Goal: Information Seeking & Learning: Learn about a topic

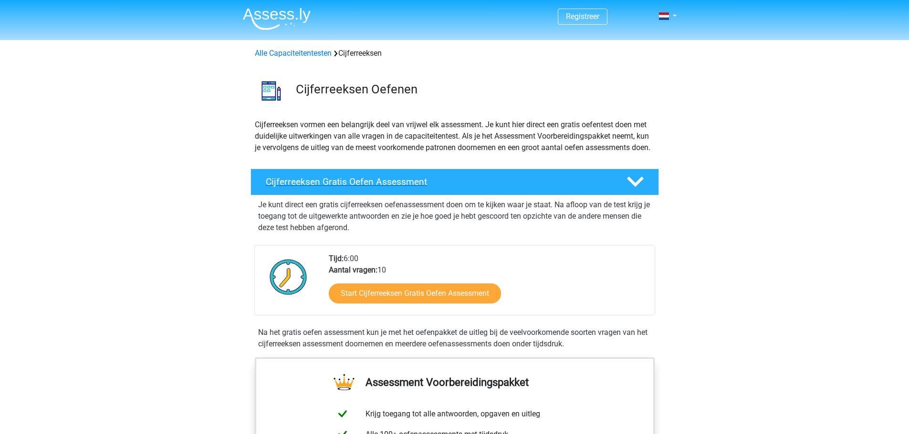
click at [363, 180] on div "Cijferreeksen Gratis Oefen Assessment" at bounding box center [454, 182] width 408 height 27
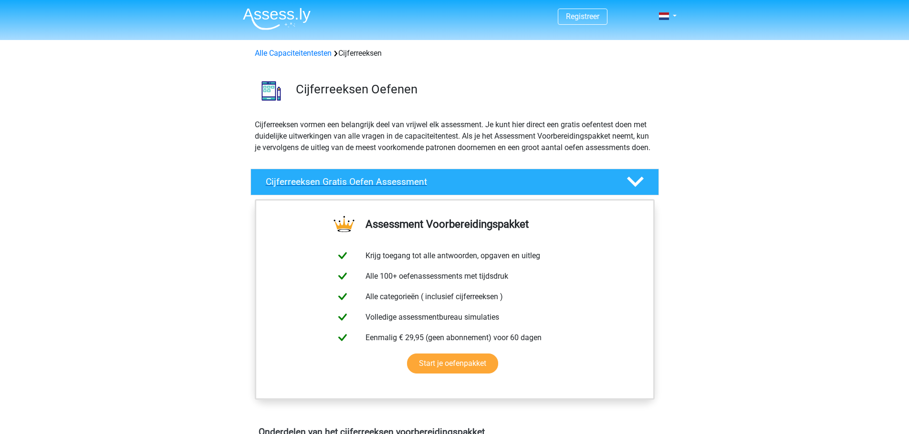
click at [341, 187] on h4 "Cijferreeksen Gratis Oefen Assessment" at bounding box center [438, 181] width 345 height 11
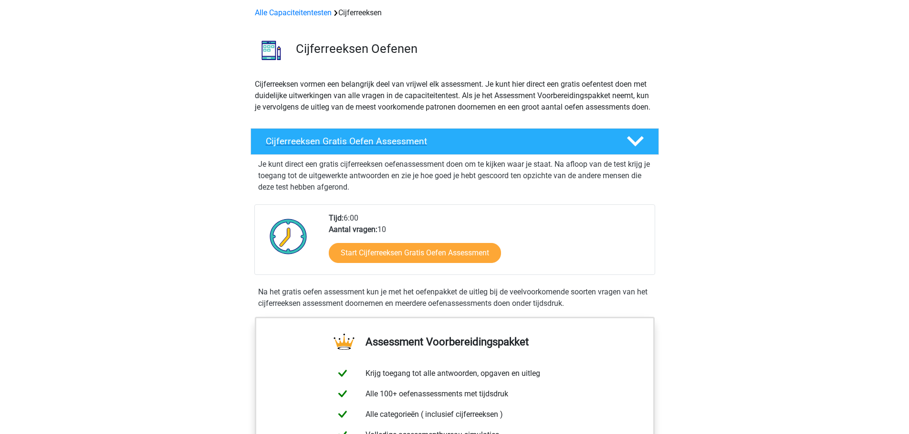
scroll to position [48, 0]
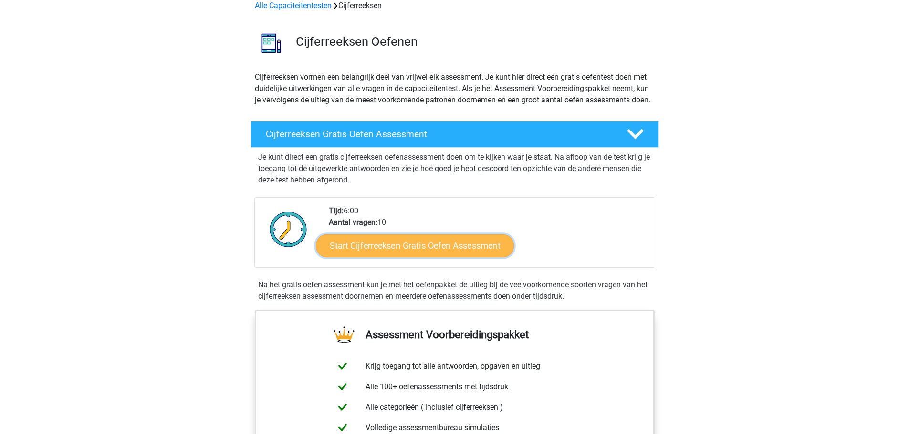
click at [401, 256] on link "Start Cijferreeksen Gratis Oefen Assessment" at bounding box center [415, 245] width 198 height 23
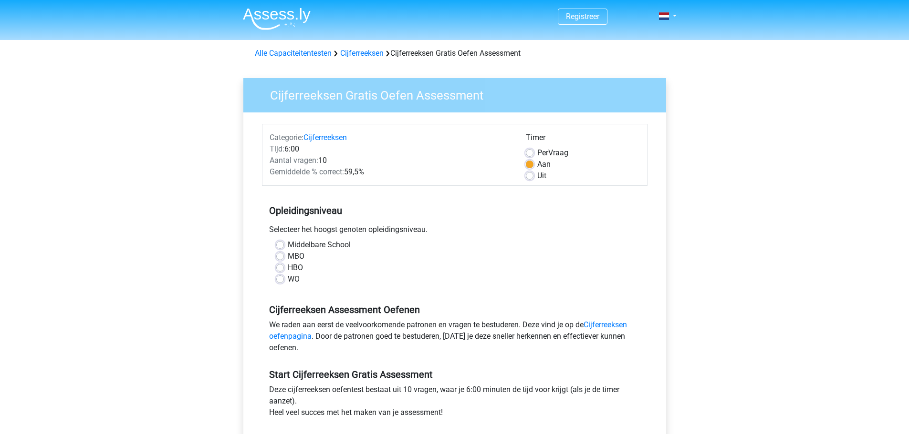
click at [288, 245] on label "Middelbare School" at bounding box center [319, 244] width 63 height 11
click at [279, 245] on input "Middelbare School" at bounding box center [280, 244] width 8 height 10
radio input "true"
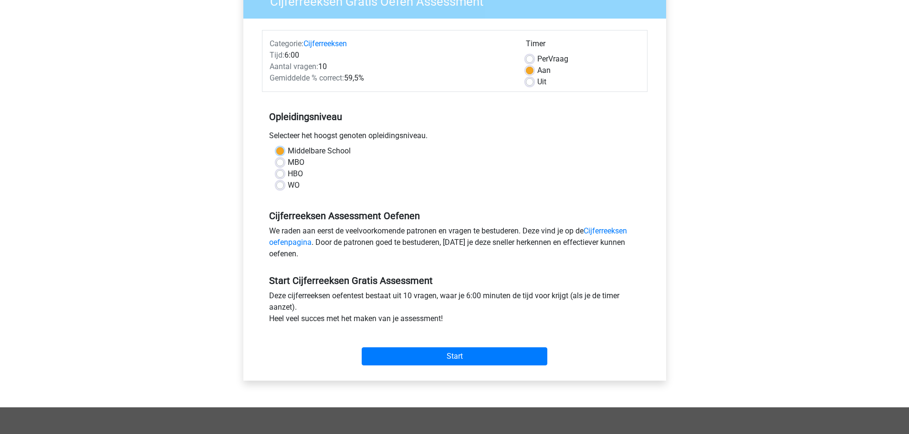
scroll to position [95, 0]
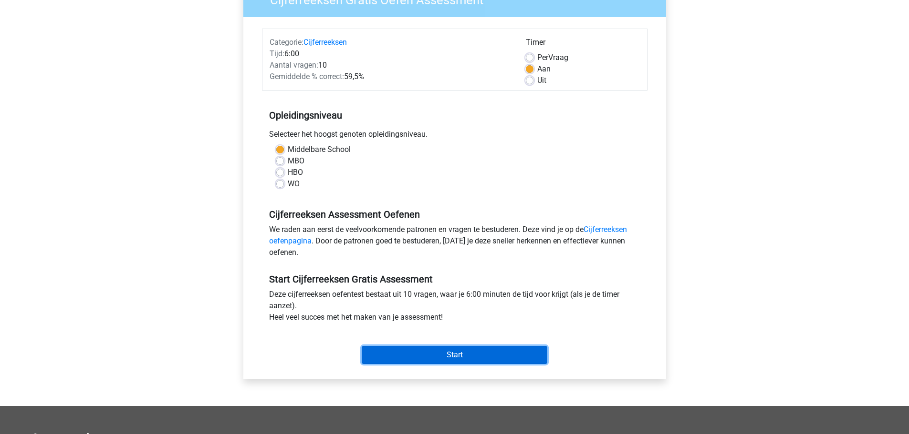
click at [444, 354] on input "Start" at bounding box center [455, 355] width 186 height 18
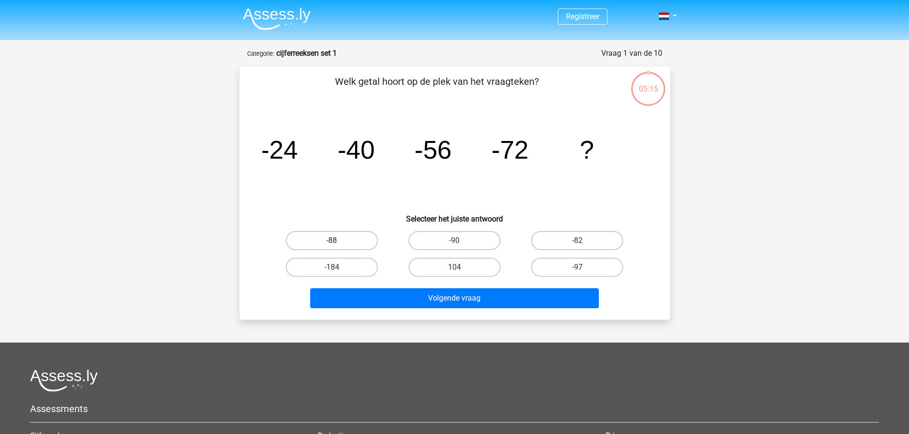
click at [324, 244] on label "-88" at bounding box center [332, 240] width 92 height 19
click at [331, 244] on input "-88" at bounding box center [334, 244] width 6 height 6
radio input "true"
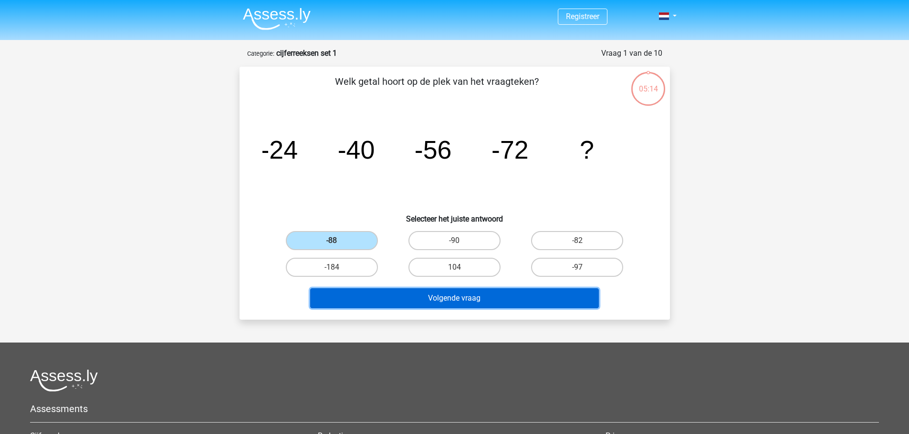
click at [435, 303] on button "Volgende vraag" at bounding box center [454, 299] width 289 height 20
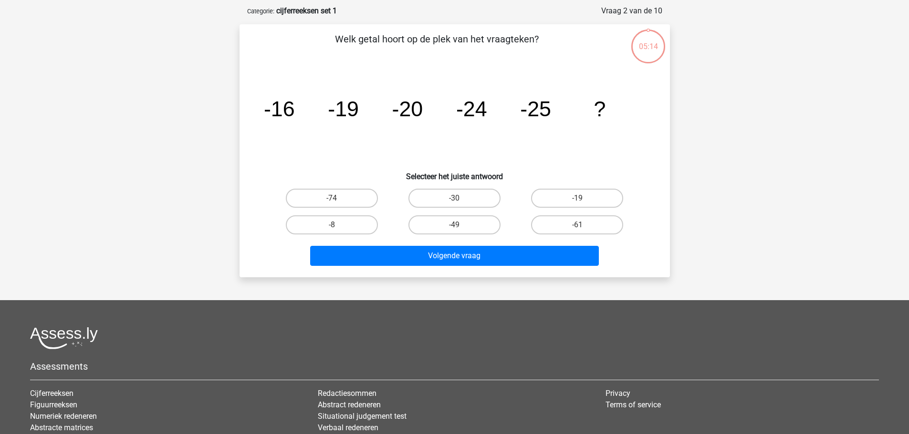
scroll to position [48, 0]
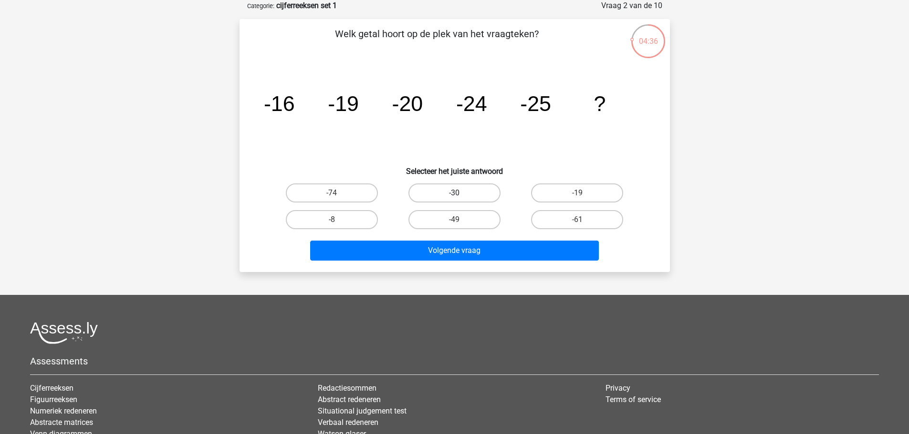
click at [458, 200] on label "-30" at bounding box center [454, 193] width 92 height 19
click at [458, 199] on input "-30" at bounding box center [457, 196] width 6 height 6
radio input "true"
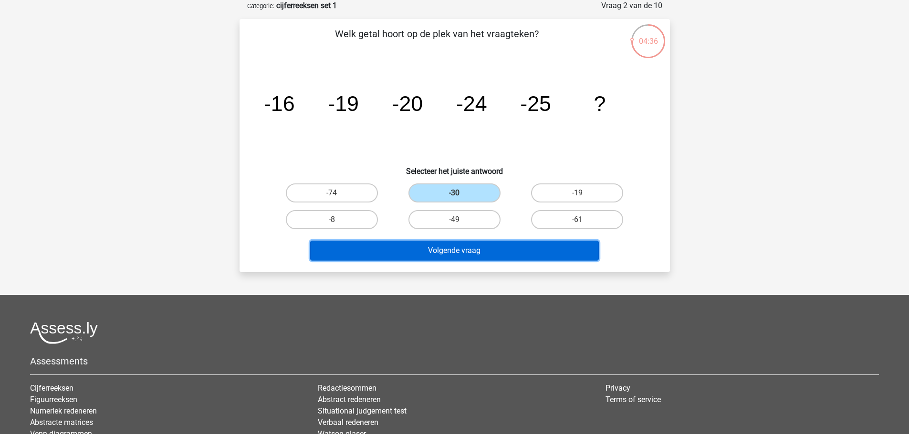
click at [466, 247] on button "Volgende vraag" at bounding box center [454, 251] width 289 height 20
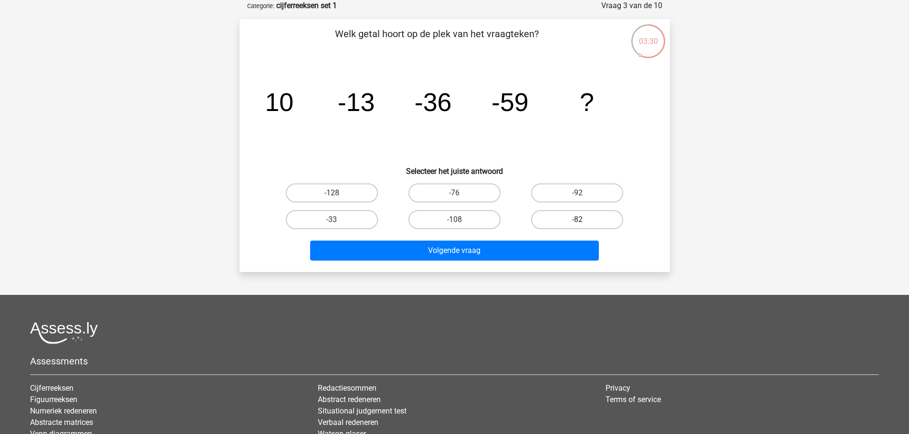
click at [552, 216] on label "-82" at bounding box center [577, 219] width 92 height 19
click at [577, 220] on input "-82" at bounding box center [580, 223] width 6 height 6
radio input "true"
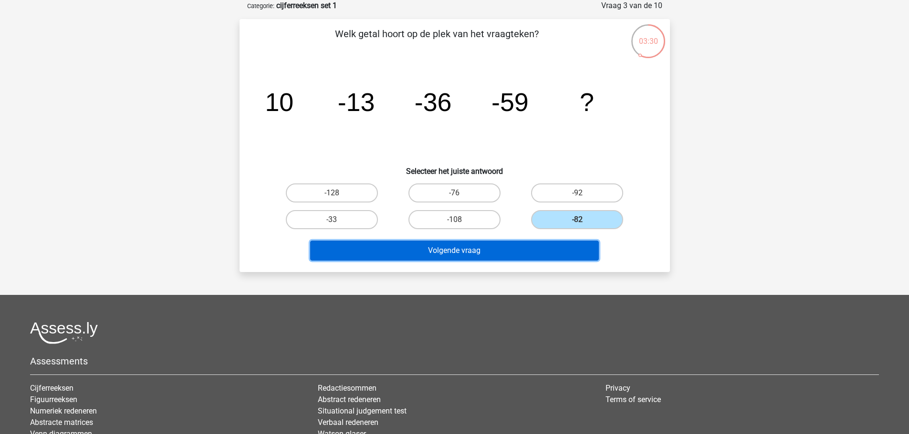
click at [535, 247] on button "Volgende vraag" at bounding box center [454, 251] width 289 height 20
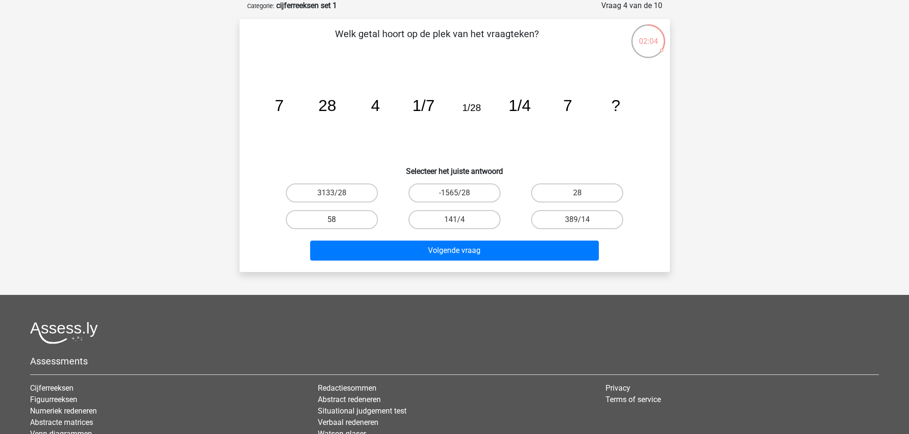
click at [321, 219] on label "58" at bounding box center [332, 219] width 92 height 19
click at [331, 220] on input "58" at bounding box center [334, 223] width 6 height 6
radio input "true"
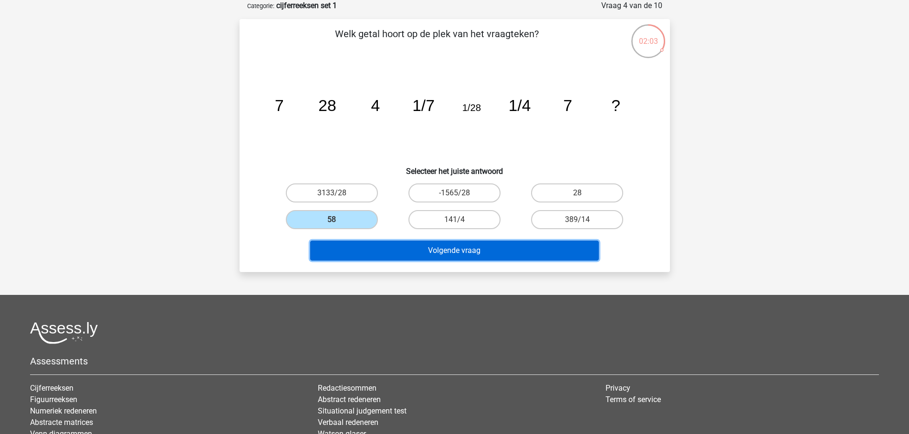
click at [439, 257] on button "Volgende vraag" at bounding box center [454, 251] width 289 height 20
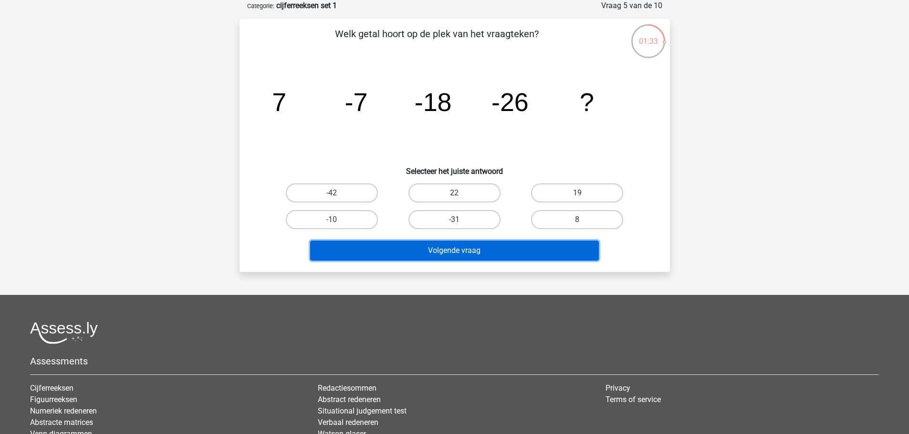
click at [457, 246] on button "Volgende vraag" at bounding box center [454, 251] width 289 height 20
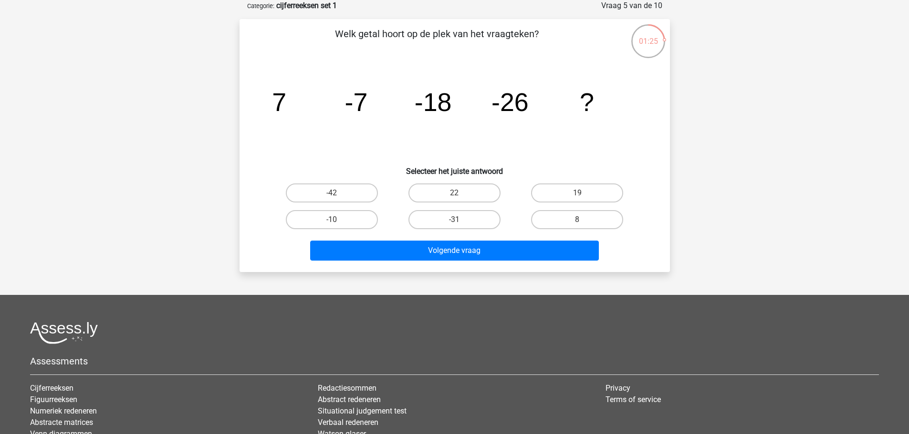
click at [242, 238] on div "Welk getal hoort op de plek van het vraagteken? image/svg+xml 7 -7 -18 -26 ? Se…" at bounding box center [454, 145] width 430 height 253
click at [325, 187] on label "-42" at bounding box center [332, 193] width 92 height 19
click at [331, 193] on input "-42" at bounding box center [334, 196] width 6 height 6
radio input "true"
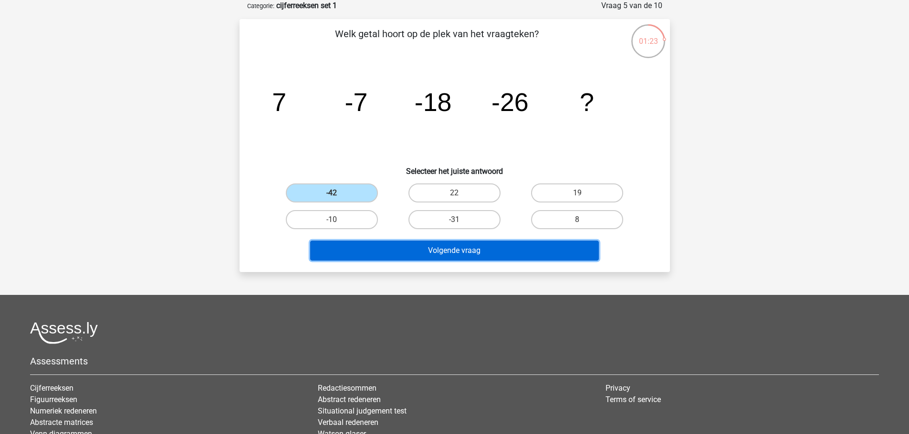
click at [475, 249] on button "Volgende vraag" at bounding box center [454, 251] width 289 height 20
click at [426, 251] on button "Volgende vraag" at bounding box center [454, 251] width 289 height 20
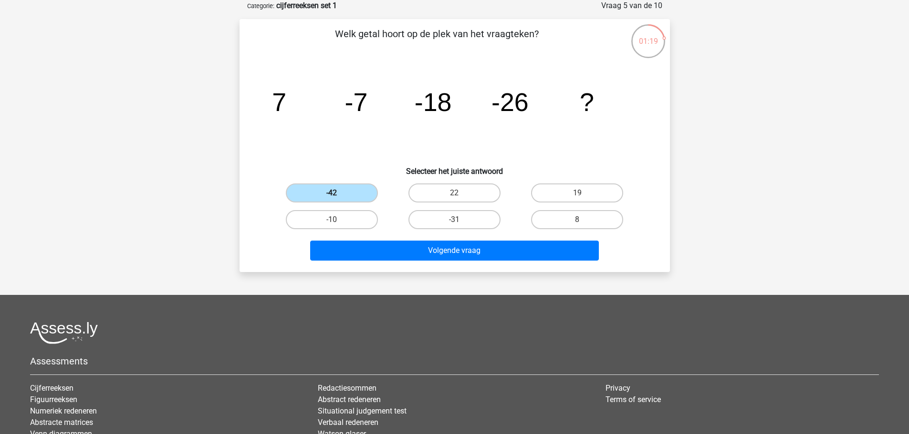
click at [339, 185] on label "-42" at bounding box center [332, 193] width 92 height 19
click at [338, 193] on input "-42" at bounding box center [334, 196] width 6 height 6
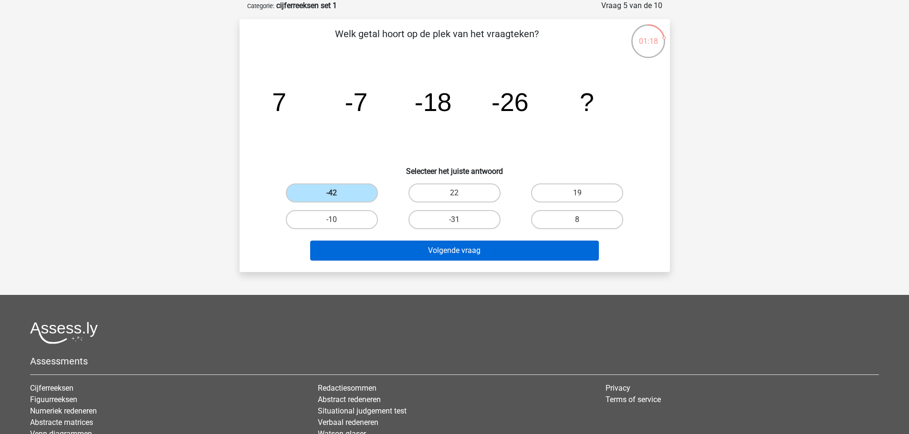
drag, startPoint x: 449, startPoint y: 238, endPoint x: 446, endPoint y: 259, distance: 20.6
click at [448, 244] on div "Volgende vraag" at bounding box center [455, 248] width 400 height 31
click at [446, 259] on button "Volgende vraag" at bounding box center [454, 251] width 289 height 20
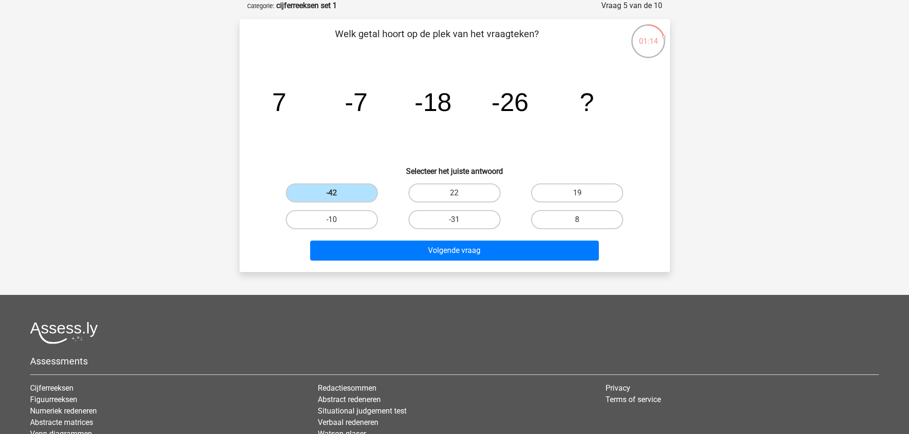
click at [326, 203] on div "-42" at bounding box center [331, 193] width 123 height 27
click at [451, 218] on label "-31" at bounding box center [454, 219] width 92 height 19
click at [454, 220] on input "-31" at bounding box center [457, 223] width 6 height 6
radio input "true"
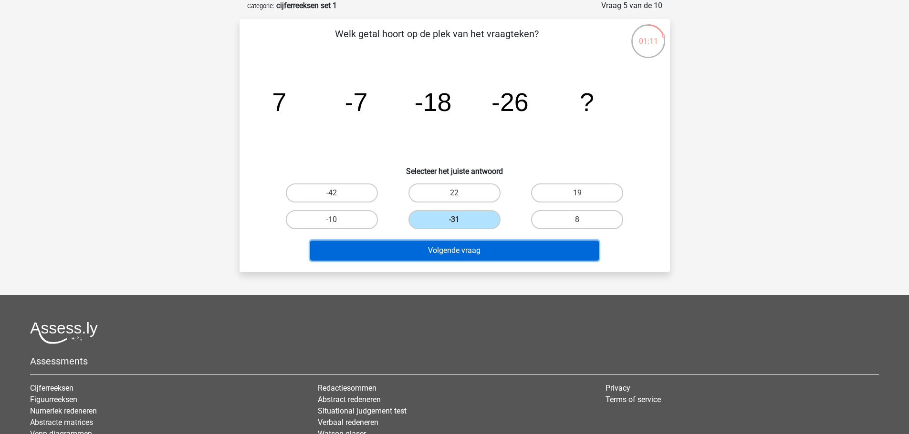
click at [453, 250] on button "Volgende vraag" at bounding box center [454, 251] width 289 height 20
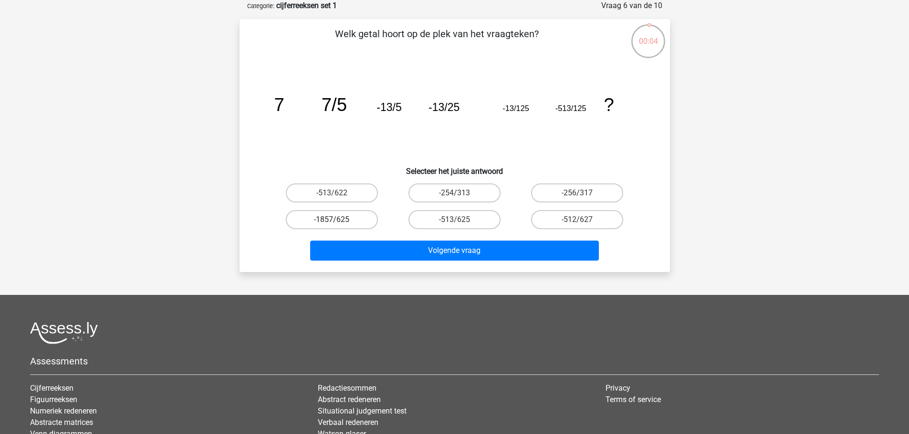
click at [332, 213] on label "-1857/625" at bounding box center [332, 219] width 92 height 19
click at [332, 220] on input "-1857/625" at bounding box center [334, 223] width 6 height 6
radio input "true"
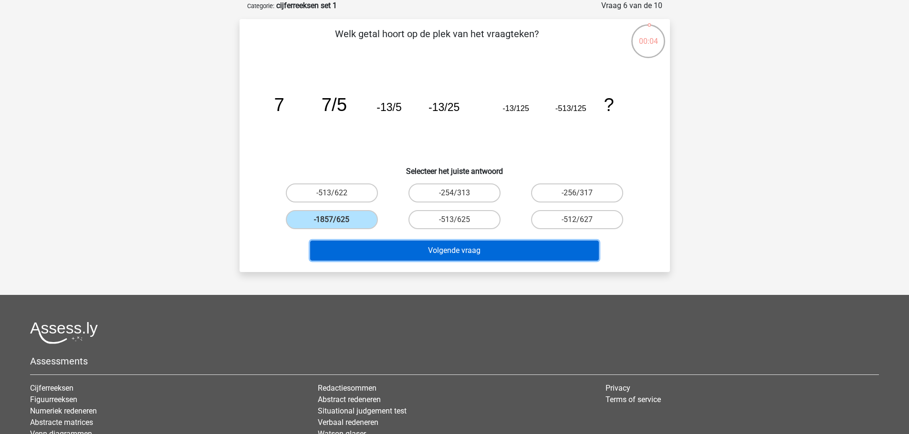
click at [512, 246] on button "Volgende vraag" at bounding box center [454, 251] width 289 height 20
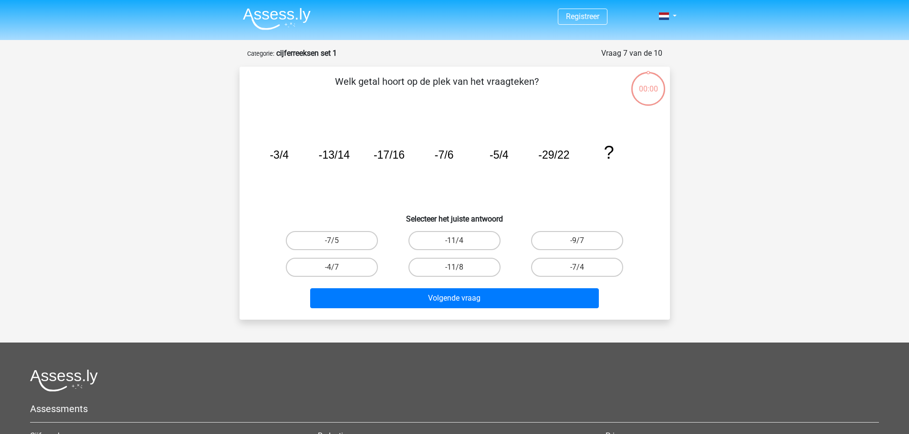
scroll to position [48, 0]
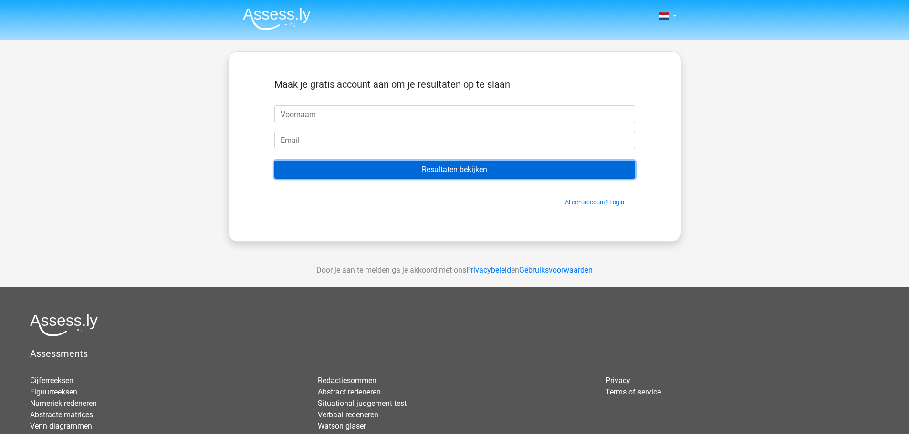
click at [506, 168] on input "Resultaten bekijken" at bounding box center [454, 170] width 361 height 18
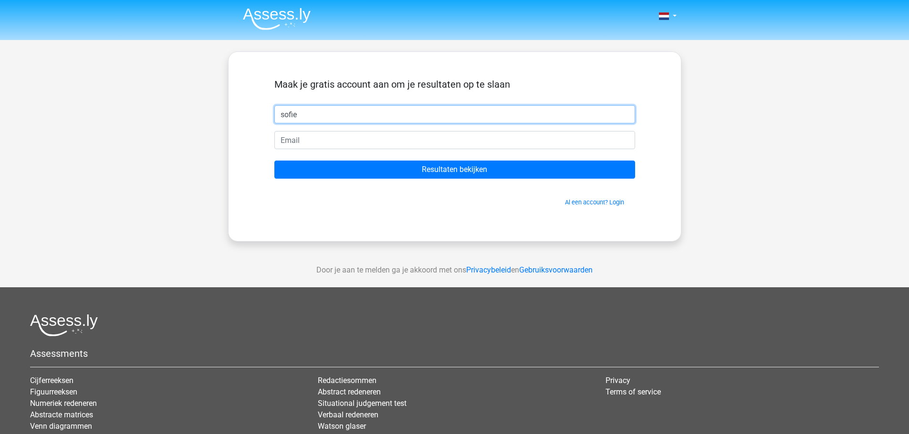
type input "sofie"
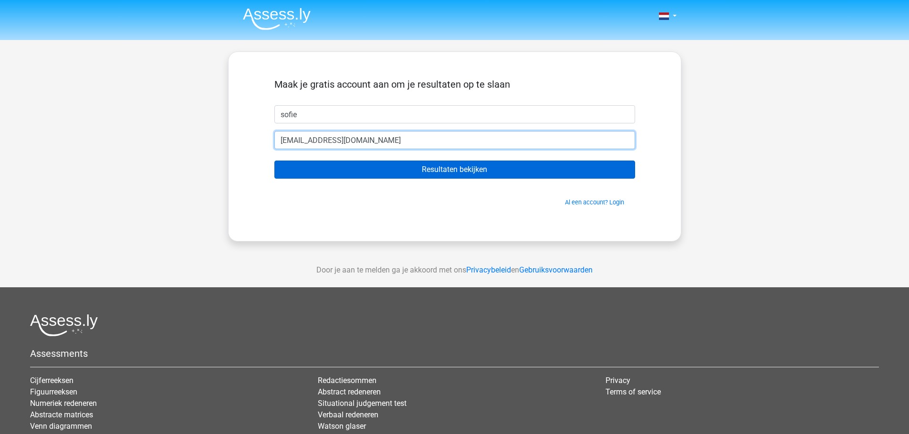
type input "[EMAIL_ADDRESS][DOMAIN_NAME]"
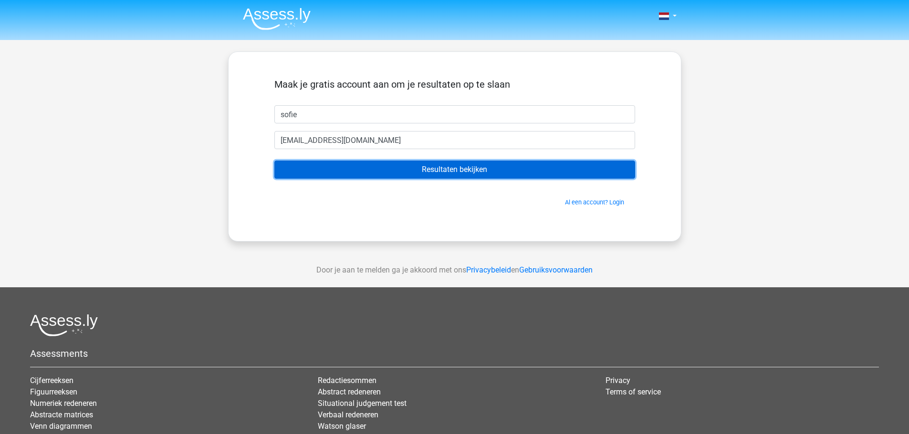
click at [443, 175] on input "Resultaten bekijken" at bounding box center [454, 170] width 361 height 18
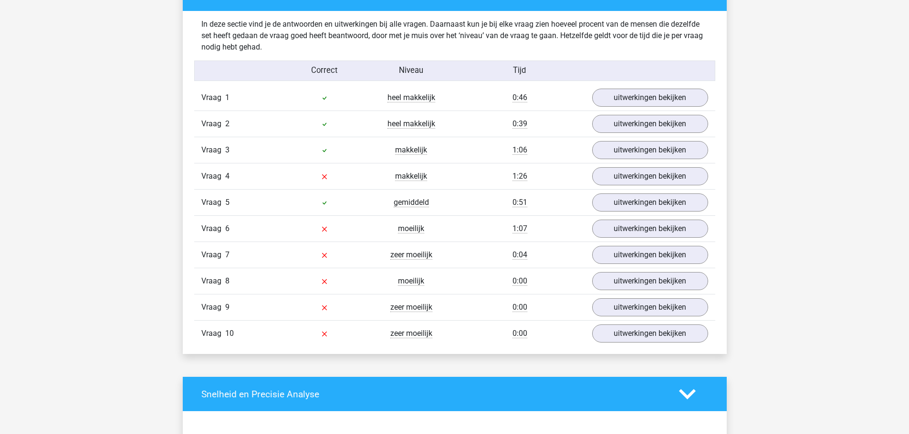
scroll to position [763, 0]
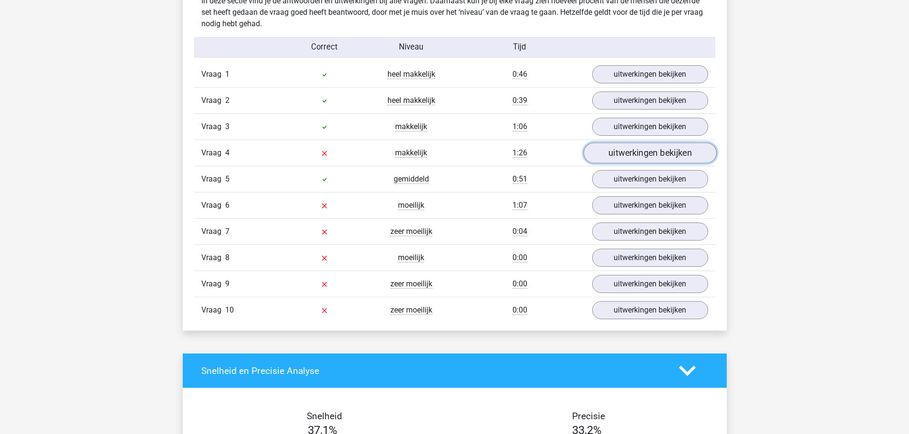
click at [644, 156] on link "uitwerkingen bekijken" at bounding box center [649, 153] width 133 height 21
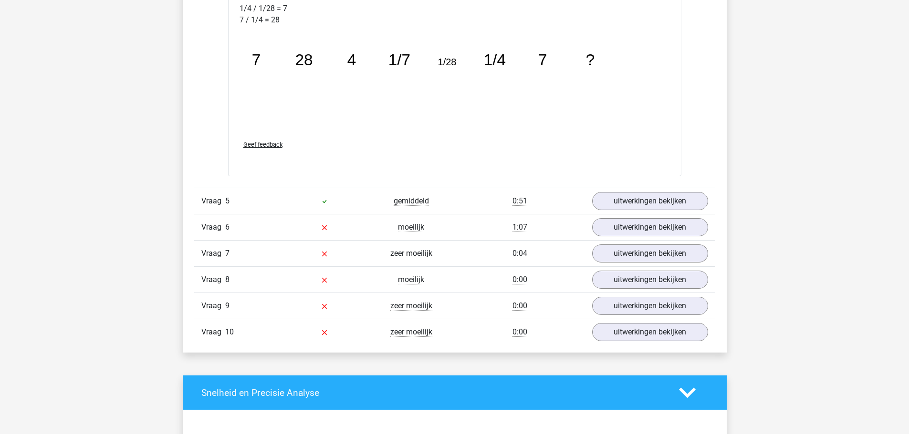
scroll to position [1240, 0]
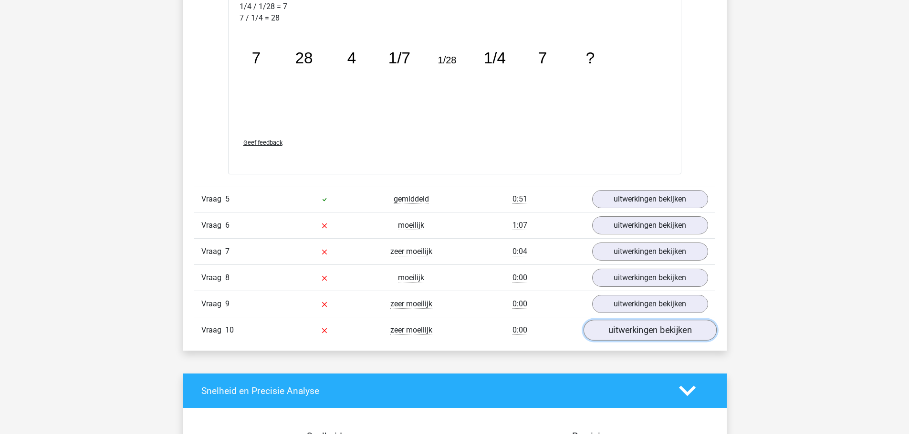
click at [616, 335] on link "uitwerkingen bekijken" at bounding box center [649, 330] width 133 height 21
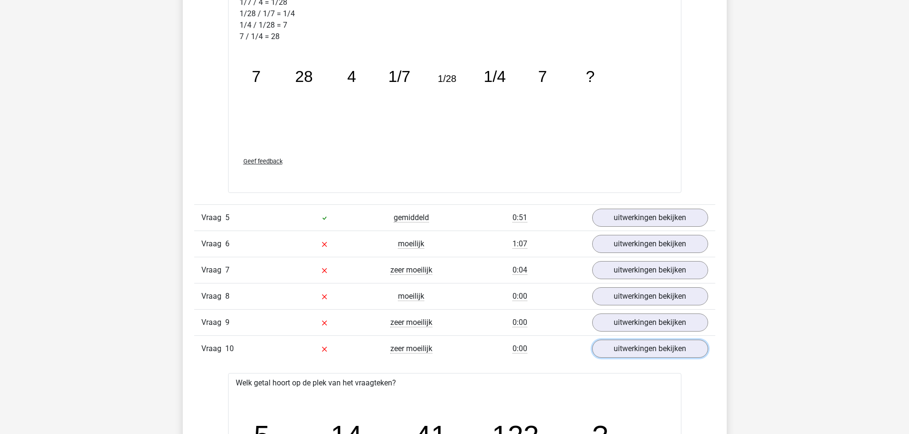
scroll to position [1192, 0]
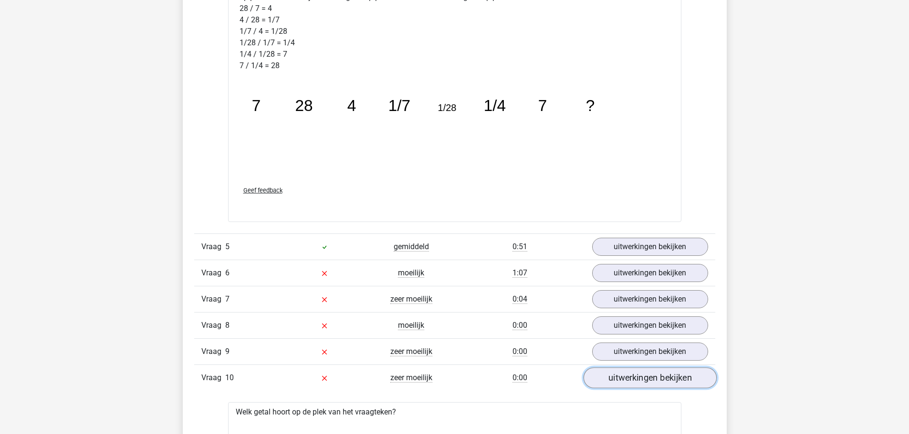
click at [641, 383] on link "uitwerkingen bekijken" at bounding box center [649, 378] width 133 height 21
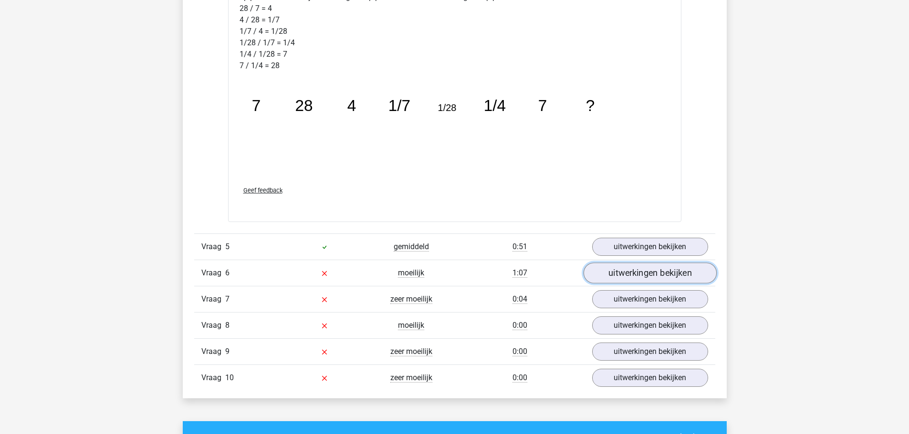
click at [652, 276] on link "uitwerkingen bekijken" at bounding box center [649, 273] width 133 height 21
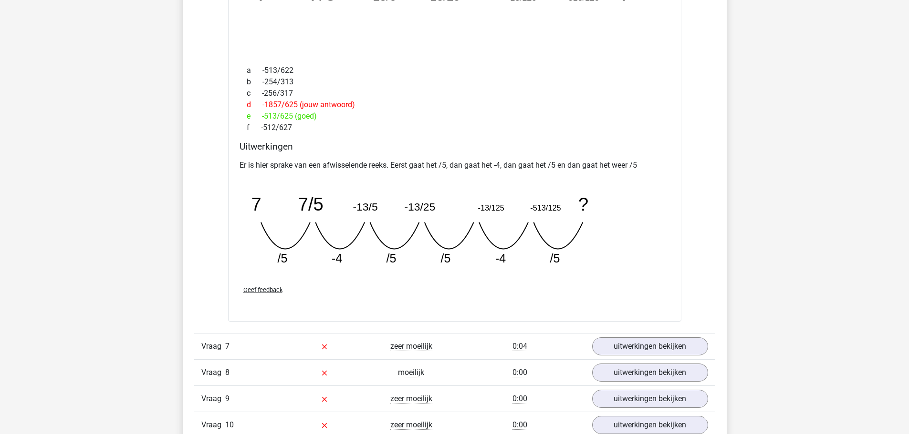
scroll to position [1669, 0]
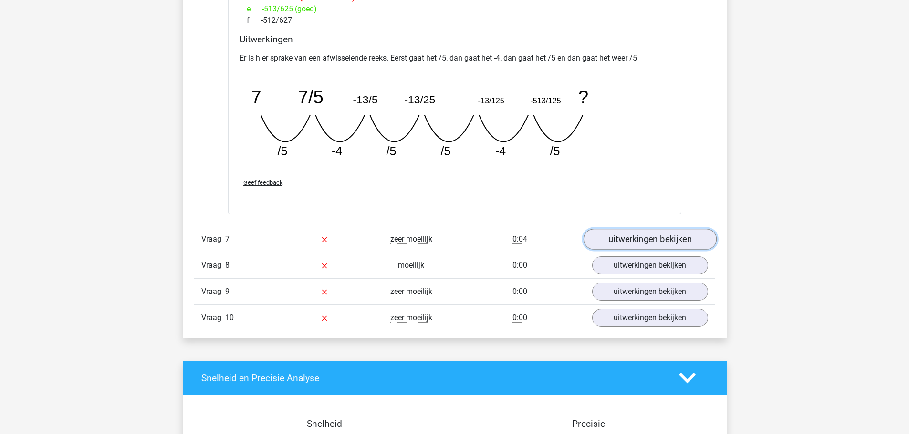
click at [647, 240] on link "uitwerkingen bekijken" at bounding box center [649, 239] width 133 height 21
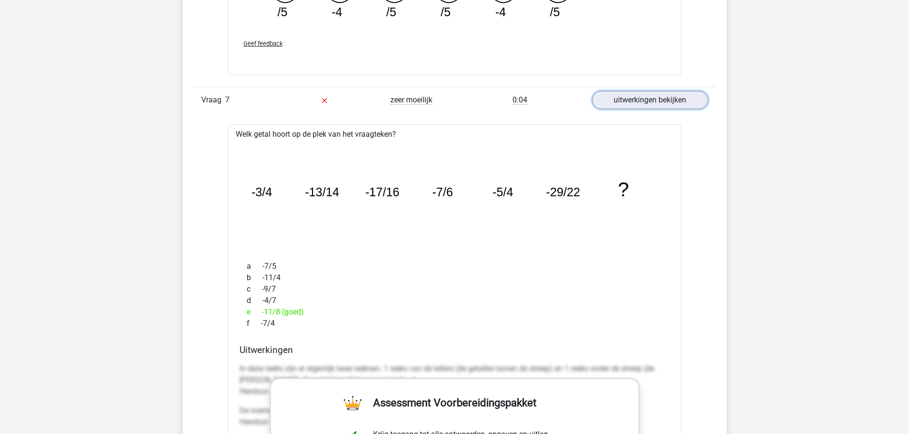
scroll to position [1812, 0]
